Goal: Information Seeking & Learning: Learn about a topic

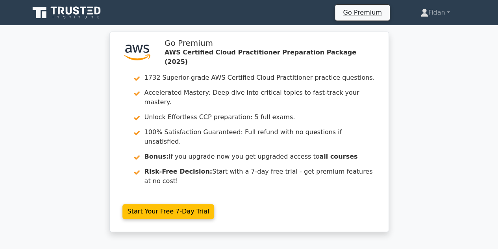
scroll to position [0, 2]
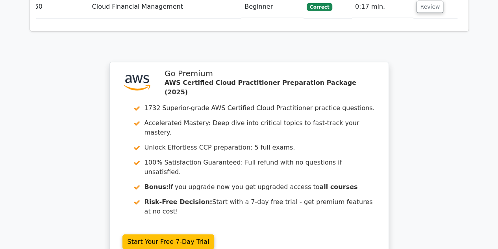
scroll to position [2569, 0]
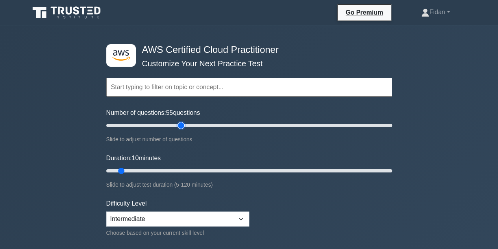
click at [180, 125] on input "Number of questions: 55 questions" at bounding box center [249, 125] width 286 height 9
drag, startPoint x: 180, startPoint y: 125, endPoint x: 185, endPoint y: 124, distance: 5.6
type input "60"
click at [185, 124] on input "Number of questions: 60 questions" at bounding box center [249, 125] width 286 height 9
click at [194, 171] on input "Duration: 40 minutes" at bounding box center [249, 170] width 286 height 9
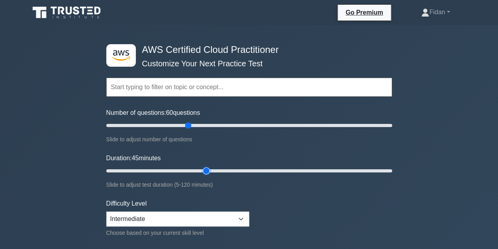
drag, startPoint x: 194, startPoint y: 171, endPoint x: 206, endPoint y: 170, distance: 11.9
click at [206, 170] on input "Duration: 45 minutes" at bounding box center [249, 170] width 286 height 9
drag, startPoint x: 206, startPoint y: 170, endPoint x: 210, endPoint y: 169, distance: 4.8
click at [210, 169] on input "Duration: 45 minutes" at bounding box center [249, 170] width 286 height 9
drag, startPoint x: 210, startPoint y: 169, endPoint x: 216, endPoint y: 168, distance: 5.6
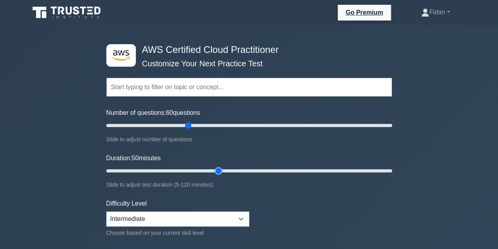
type input "50"
click at [216, 168] on input "Duration: 50 minutes" at bounding box center [249, 170] width 286 height 9
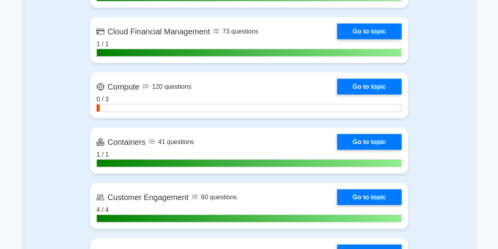
scroll to position [754, 0]
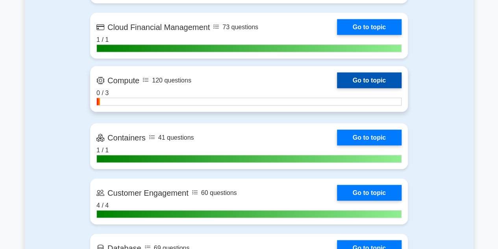
click at [351, 75] on link "Go to topic" at bounding box center [369, 80] width 65 height 16
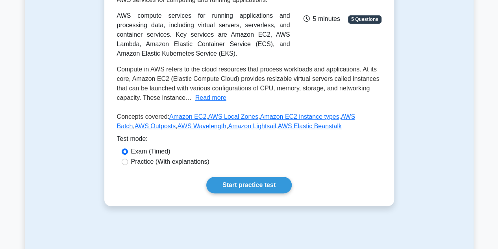
scroll to position [139, 0]
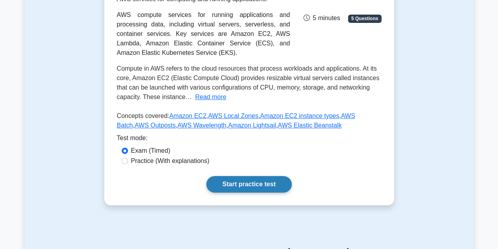
click at [251, 180] on link "Start practice test" at bounding box center [248, 184] width 85 height 17
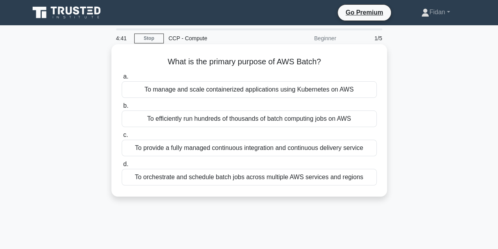
click at [191, 175] on div "To orchestrate and schedule batch jobs across multiple AWS services and regions" at bounding box center [249, 177] width 255 height 17
click at [122, 167] on input "d. To orchestrate and schedule batch jobs across multiple AWS services and regi…" at bounding box center [122, 164] width 0 height 5
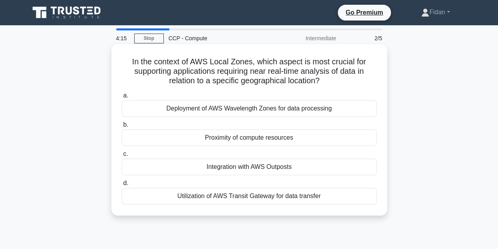
click at [223, 111] on div "Deployment of AWS Wavelength Zones for data processing" at bounding box center [249, 108] width 255 height 17
click at [122, 98] on input "a. Deployment of AWS Wavelength Zones for data processing" at bounding box center [122, 95] width 0 height 5
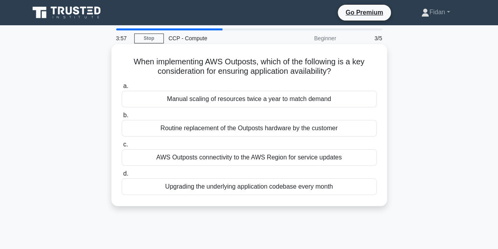
click at [190, 154] on div "AWS Outposts connectivity to the AWS Region for service updates" at bounding box center [249, 157] width 255 height 17
click at [122, 147] on input "c. AWS Outposts connectivity to the AWS Region for service updates" at bounding box center [122, 144] width 0 height 5
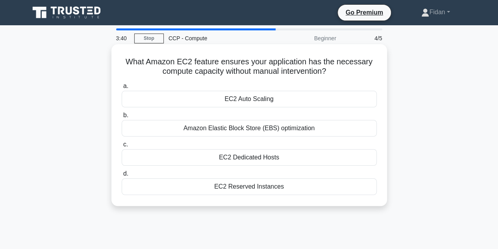
click at [263, 96] on div "EC2 Auto Scaling" at bounding box center [249, 99] width 255 height 17
click at [122, 89] on input "a. EC2 Auto Scaling" at bounding box center [122, 86] width 0 height 5
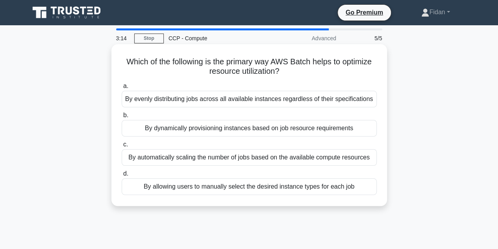
click at [204, 155] on div "By automatically scaling the number of jobs based on the available compute reso…" at bounding box center [249, 157] width 255 height 17
click at [122, 147] on input "c. By automatically scaling the number of jobs based on the available compute r…" at bounding box center [122, 144] width 0 height 5
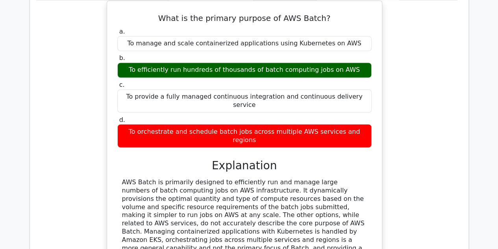
scroll to position [646, 0]
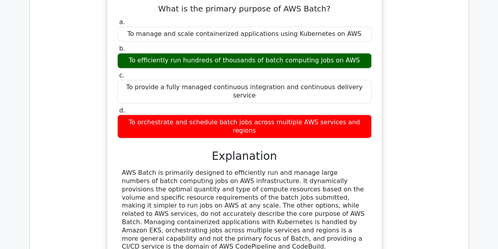
click at [1, 154] on main ".st0{fill:#252F3E;} .st1{fill-rule:evenodd;clip-rule:evenodd;fill:#FF9900;} Go …" at bounding box center [249, 41] width 498 height 1325
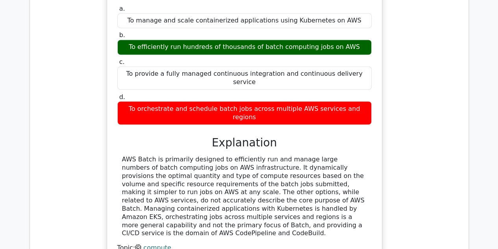
scroll to position [667, 0]
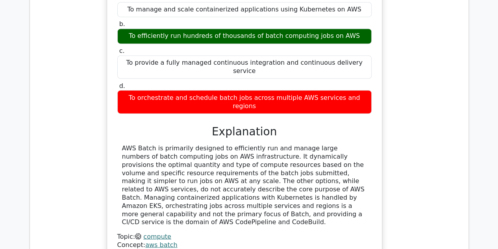
click at [152, 90] on div "To orchestrate and schedule batch jobs across multiple AWS services and regions" at bounding box center [244, 102] width 255 height 24
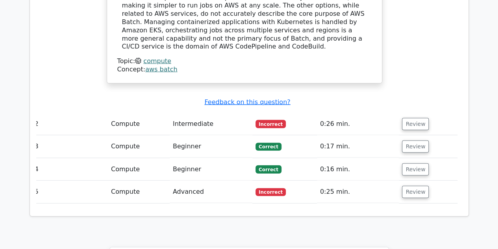
scroll to position [843, 0]
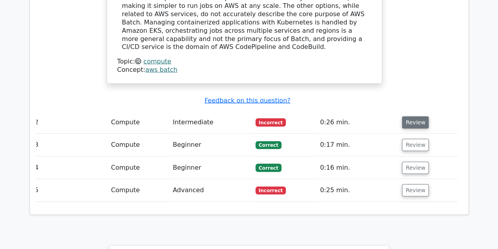
click at [413, 116] on button "Review" at bounding box center [415, 122] width 27 height 12
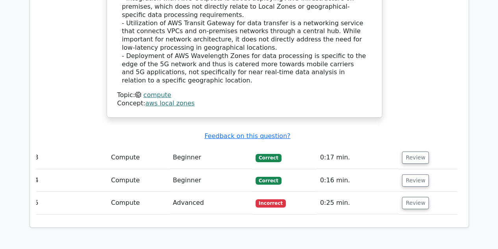
scroll to position [1241, 0]
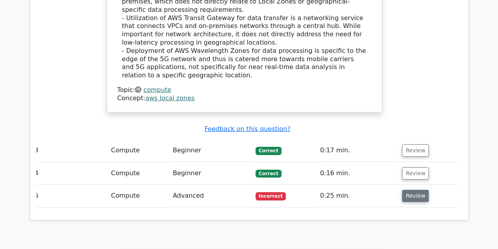
click at [413, 190] on button "Review" at bounding box center [415, 196] width 27 height 12
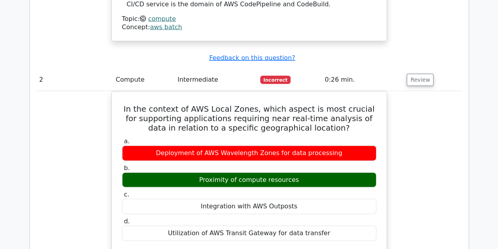
scroll to position [0, 5]
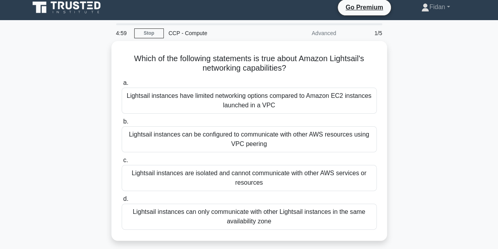
scroll to position [6, 0]
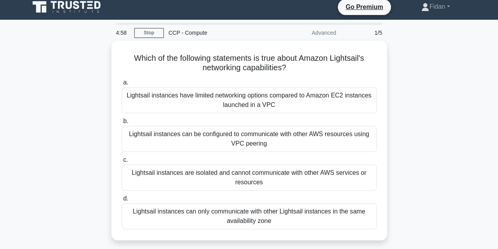
click at [72, 10] on icon at bounding box center [68, 7] width 76 height 15
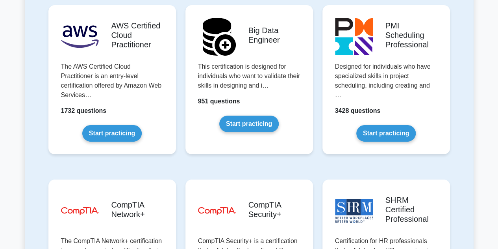
scroll to position [1396, 0]
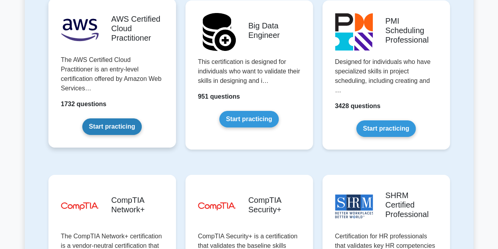
click at [120, 118] on link "Start practicing" at bounding box center [111, 126] width 59 height 17
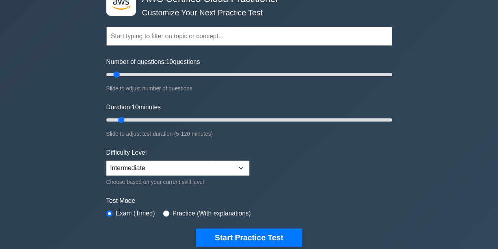
scroll to position [39, 0]
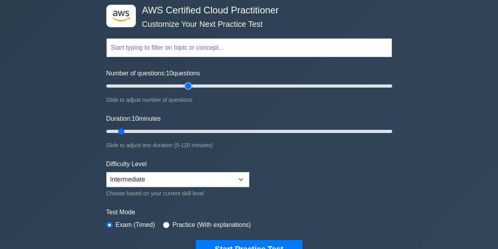
type input "60"
click at [187, 85] on input "Number of questions: 10 questions" at bounding box center [249, 85] width 286 height 9
click at [192, 130] on input "Duration: 40 minutes" at bounding box center [249, 130] width 286 height 9
click at [205, 130] on input "Duration: 45 minutes" at bounding box center [249, 130] width 286 height 9
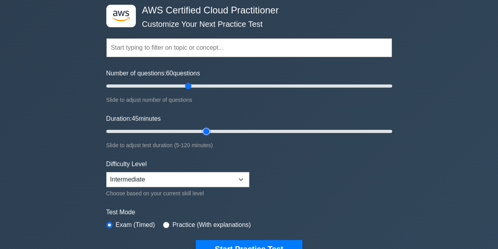
drag, startPoint x: 205, startPoint y: 130, endPoint x: 210, endPoint y: 131, distance: 5.6
click at [210, 131] on input "Duration: 45 minutes" at bounding box center [249, 130] width 286 height 9
click at [214, 131] on input "Duration: 50 minutes" at bounding box center [249, 130] width 286 height 9
drag, startPoint x: 214, startPoint y: 131, endPoint x: 223, endPoint y: 131, distance: 9.1
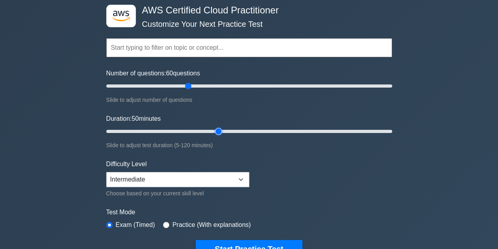
click at [223, 131] on input "Duration: 50 minutes" at bounding box center [249, 130] width 286 height 9
type input "55"
click at [225, 132] on input "Duration: 55 minutes" at bounding box center [249, 130] width 286 height 9
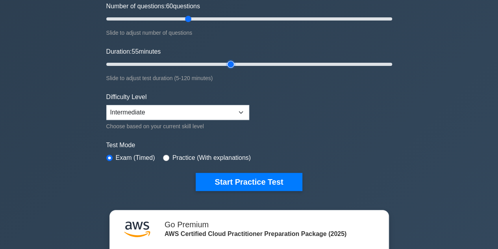
scroll to position [108, 0]
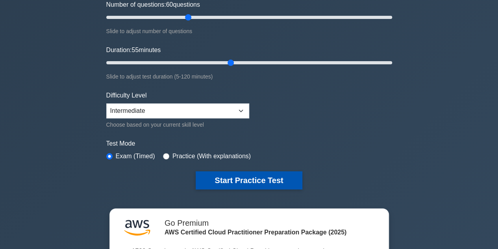
click at [265, 172] on button "Start Practice Test" at bounding box center [249, 180] width 106 height 18
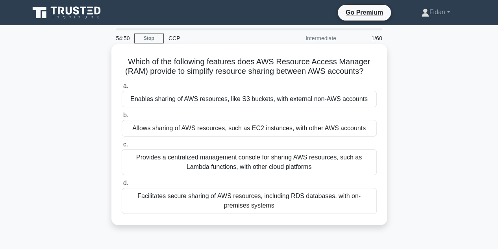
click at [201, 70] on h5 "Which of the following features does AWS Resource Access Manager (RAM) provide …" at bounding box center [249, 67] width 257 height 20
click at [193, 162] on div "Provides a centralized management console for sharing AWS resources, such as La…" at bounding box center [249, 162] width 255 height 26
click at [122, 147] on input "c. Provides a centralized management console for sharing AWS resources, such as…" at bounding box center [122, 144] width 0 height 5
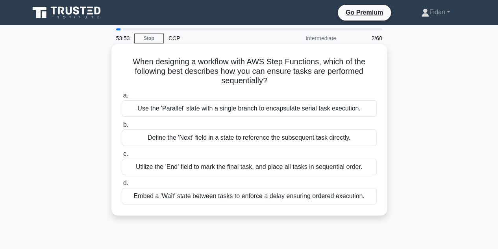
click at [208, 148] on div "a. Use the 'Parallel' state with a single branch to encapsulate serial task exe…" at bounding box center [249, 147] width 265 height 117
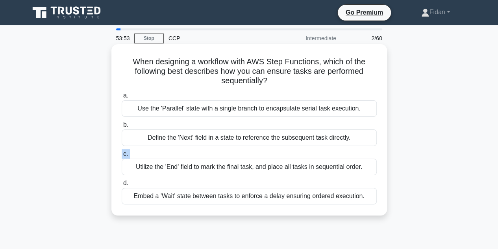
click at [208, 148] on div "a. Use the 'Parallel' state with a single branch to encapsulate serial task exe…" at bounding box center [249, 147] width 265 height 117
drag, startPoint x: 208, startPoint y: 148, endPoint x: 197, endPoint y: 154, distance: 12.2
click at [197, 154] on div "a. Use the 'Parallel' state with a single branch to encapsulate serial task exe…" at bounding box center [249, 147] width 265 height 117
click at [169, 135] on div "Define the 'Next' field in a state to reference the subsequent task directly." at bounding box center [249, 137] width 255 height 17
click at [122, 127] on input "b. Define the 'Next' field in a state to reference the subsequent task directly." at bounding box center [122, 124] width 0 height 5
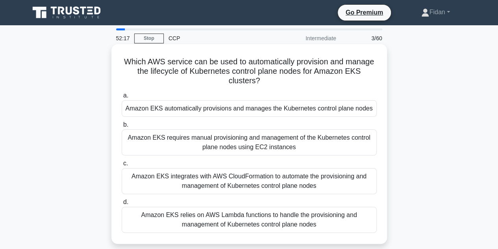
click at [173, 214] on div "Amazon EKS relies on AWS Lambda functions to handle the provisioning and manage…" at bounding box center [249, 219] width 255 height 26
click at [122, 204] on input "d. Amazon EKS relies on AWS Lambda functions to handle the provisioning and man…" at bounding box center [122, 201] width 0 height 5
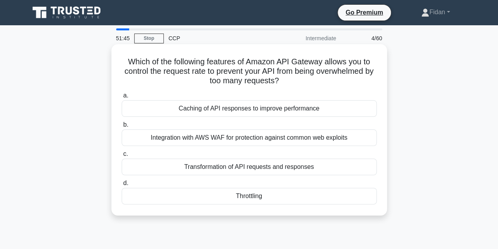
click at [251, 197] on div "Throttling" at bounding box center [249, 196] width 255 height 17
click at [122, 186] on input "d. [GEOGRAPHIC_DATA]" at bounding box center [122, 182] width 0 height 5
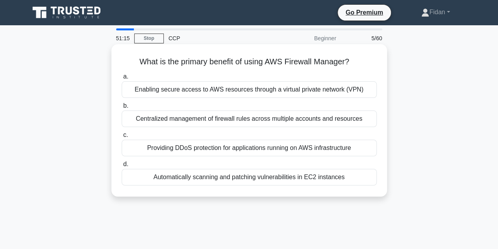
click at [288, 122] on div "Centralized management of firewall rules across multiple accounts and resources" at bounding box center [249, 118] width 255 height 17
click at [122, 108] on input "b. Centralized management of firewall rules across multiple accounts and resour…" at bounding box center [122, 105] width 0 height 5
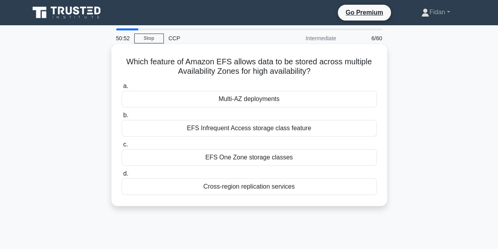
click at [289, 100] on div "Multi-AZ deployments" at bounding box center [249, 99] width 255 height 17
click at [122, 89] on input "a. Multi-AZ deployments" at bounding box center [122, 86] width 0 height 5
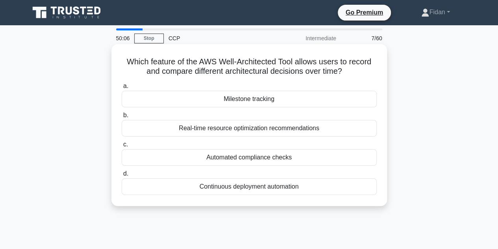
click at [264, 104] on div "Milestone tracking" at bounding box center [249, 99] width 255 height 17
click at [122, 89] on input "a. Milestone tracking" at bounding box center [122, 86] width 0 height 5
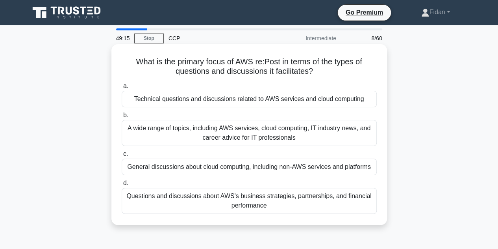
click at [257, 97] on div "Technical questions and discussions related to AWS services and cloud computing" at bounding box center [249, 99] width 255 height 17
click at [122, 89] on input "a. Technical questions and discussions related to AWS services and cloud comput…" at bounding box center [122, 86] width 0 height 5
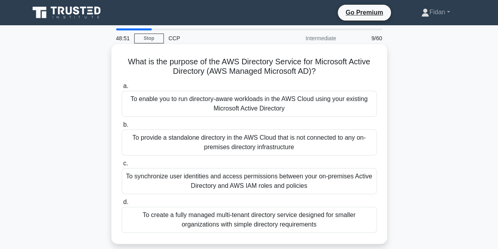
click at [214, 185] on div "To synchronize user identities and access permissions between your on-premises …" at bounding box center [249, 181] width 255 height 26
click at [122, 166] on input "c. To synchronize user identities and access permissions between your on-premis…" at bounding box center [122, 163] width 0 height 5
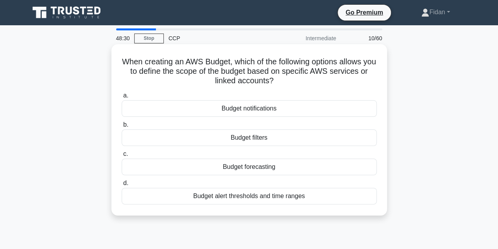
click at [255, 163] on div "Budget forecasting" at bounding box center [249, 166] width 255 height 17
click at [122, 156] on input "c. Budget forecasting" at bounding box center [122, 153] width 0 height 5
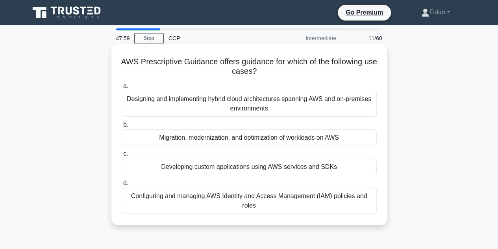
click at [288, 106] on div "Designing and implementing hybrid cloud architectures spanning AWS and on-premi…" at bounding box center [249, 104] width 255 height 26
click at [122, 89] on input "a. Designing and implementing hybrid cloud architectures spanning AWS and on-pr…" at bounding box center [122, 86] width 0 height 5
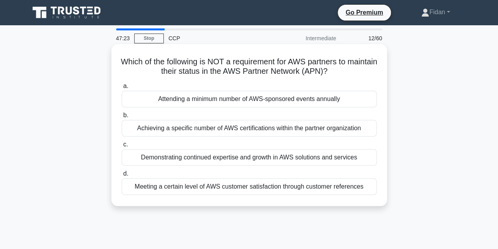
click at [263, 98] on div "Attending a minimum number of AWS-sponsored events annually" at bounding box center [249, 99] width 255 height 17
click at [122, 89] on input "a. Attending a minimum number of AWS-sponsored events annually" at bounding box center [122, 86] width 0 height 5
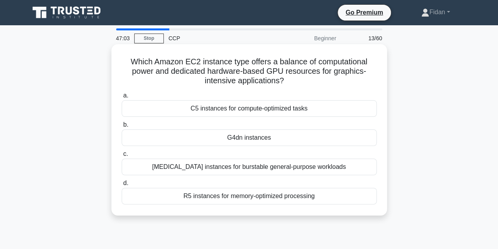
click at [265, 111] on div "C5 instances for compute-optimized tasks" at bounding box center [249, 108] width 255 height 17
click at [122, 98] on input "a. C5 instances for compute-optimized tasks" at bounding box center [122, 95] width 0 height 5
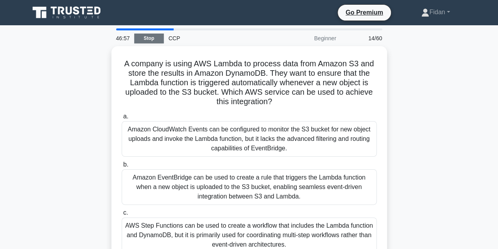
click at [157, 41] on link "Stop" at bounding box center [149, 38] width 30 height 10
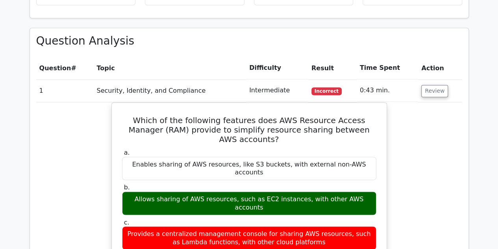
scroll to position [643, 0]
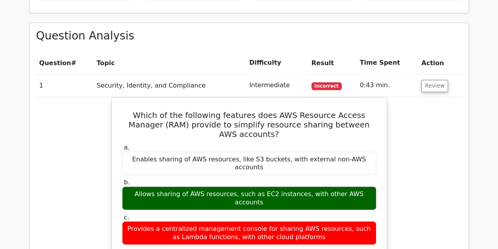
click at [173, 186] on div "Allows sharing of AWS resources, such as EC2 instances, with other AWS accounts" at bounding box center [249, 198] width 255 height 24
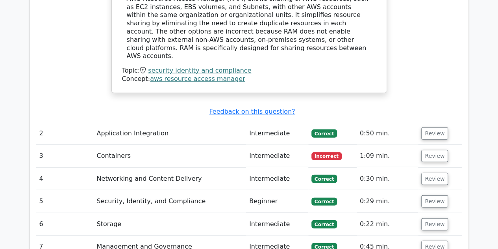
scroll to position [955, 0]
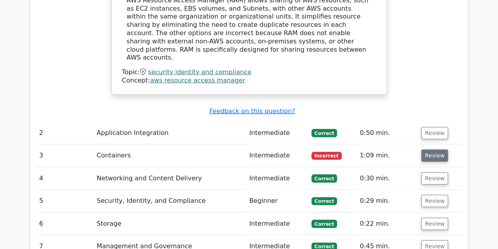
drag, startPoint x: 431, startPoint y: 97, endPoint x: 432, endPoint y: 89, distance: 7.9
click at [432, 144] on td "Review" at bounding box center [440, 155] width 44 height 22
click at [432, 149] on button "Review" at bounding box center [435, 155] width 27 height 12
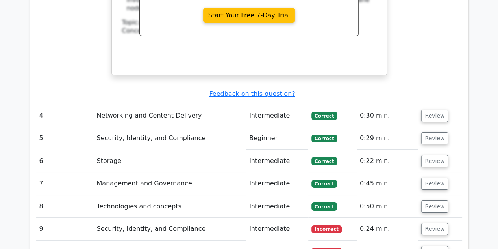
scroll to position [1442, 0]
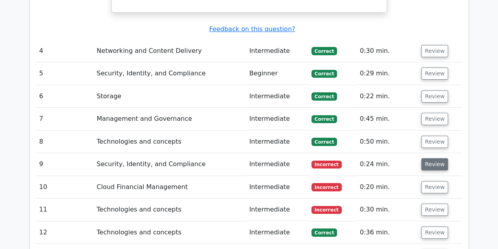
click at [432, 158] on button "Review" at bounding box center [435, 164] width 27 height 12
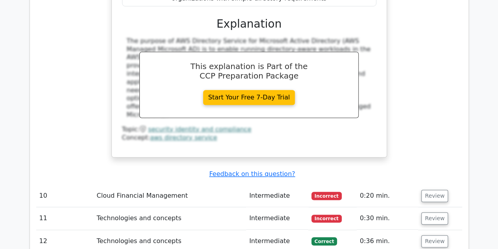
scroll to position [1784, 0]
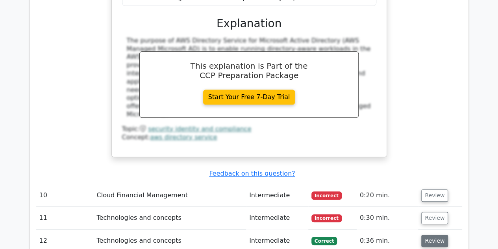
click at [429, 234] on button "Review" at bounding box center [435, 240] width 27 height 12
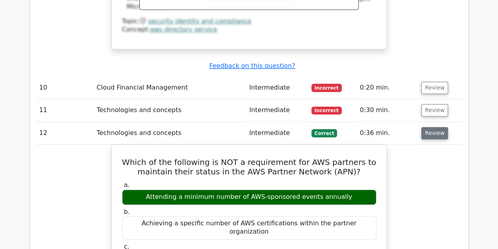
scroll to position [1896, 0]
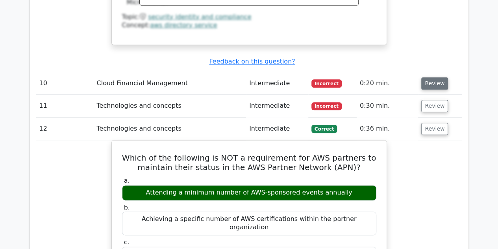
click at [438, 77] on button "Review" at bounding box center [435, 83] width 27 height 12
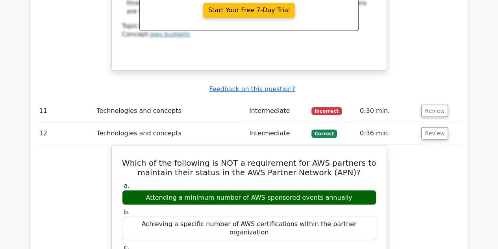
scroll to position [2220, 0]
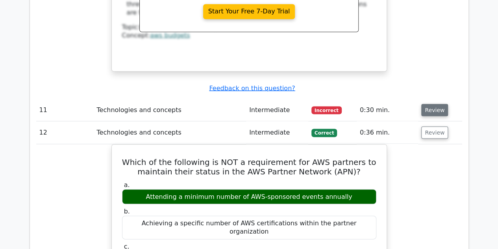
click at [435, 104] on button "Review" at bounding box center [435, 110] width 27 height 12
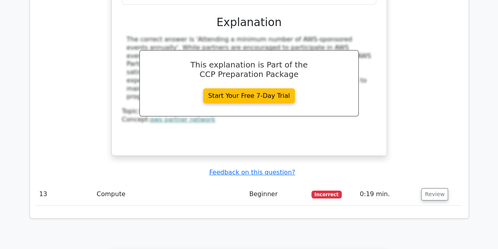
scroll to position [2819, 0]
click at [429, 188] on button "Review" at bounding box center [435, 194] width 27 height 12
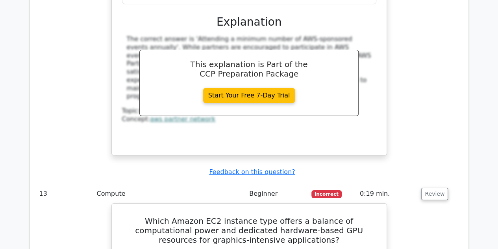
scroll to position [2825, 0]
